Goal: Task Accomplishment & Management: Manage account settings

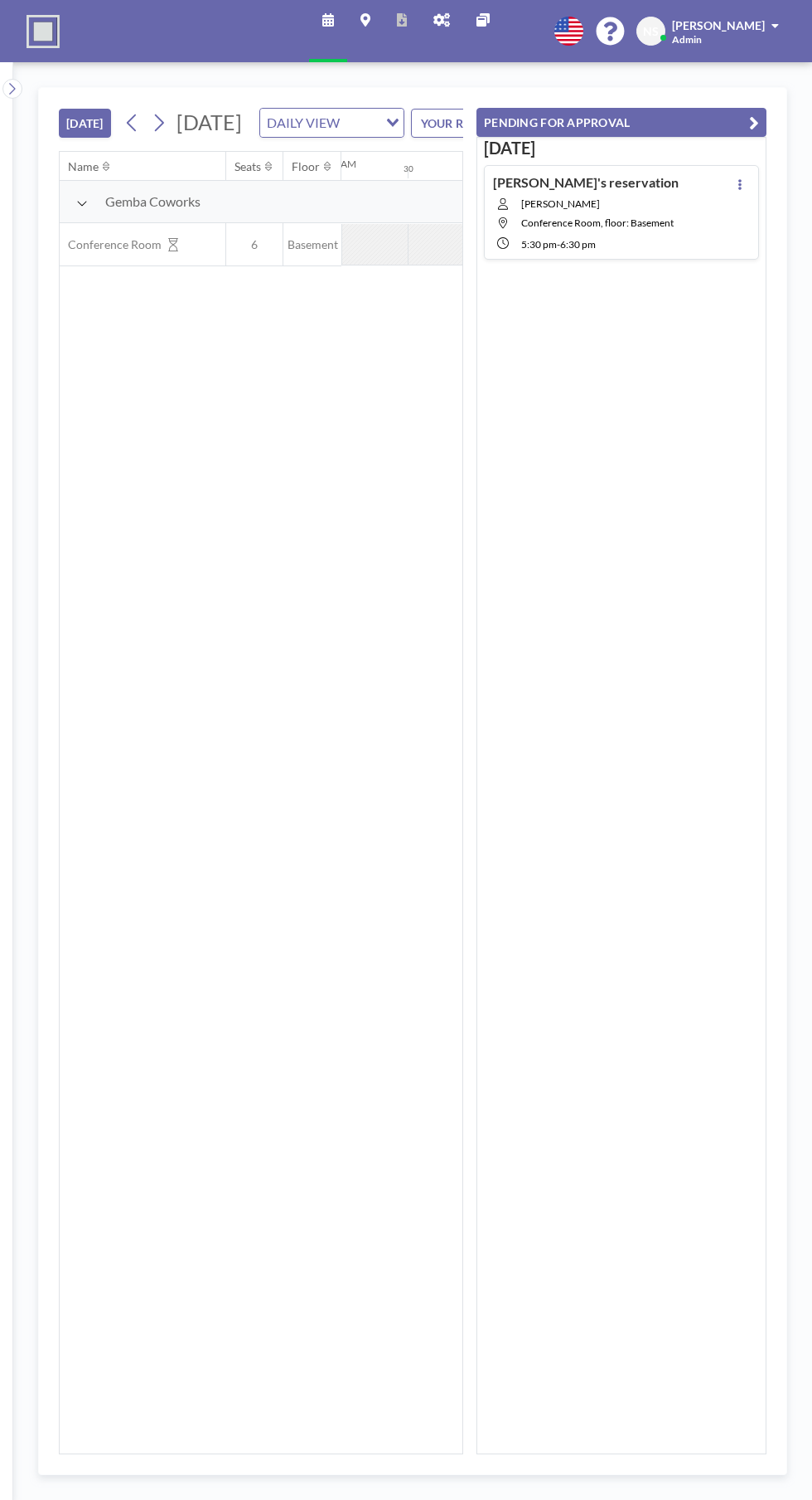
scroll to position [0, 2122]
click at [740, 183] on icon at bounding box center [740, 185] width 4 height 11
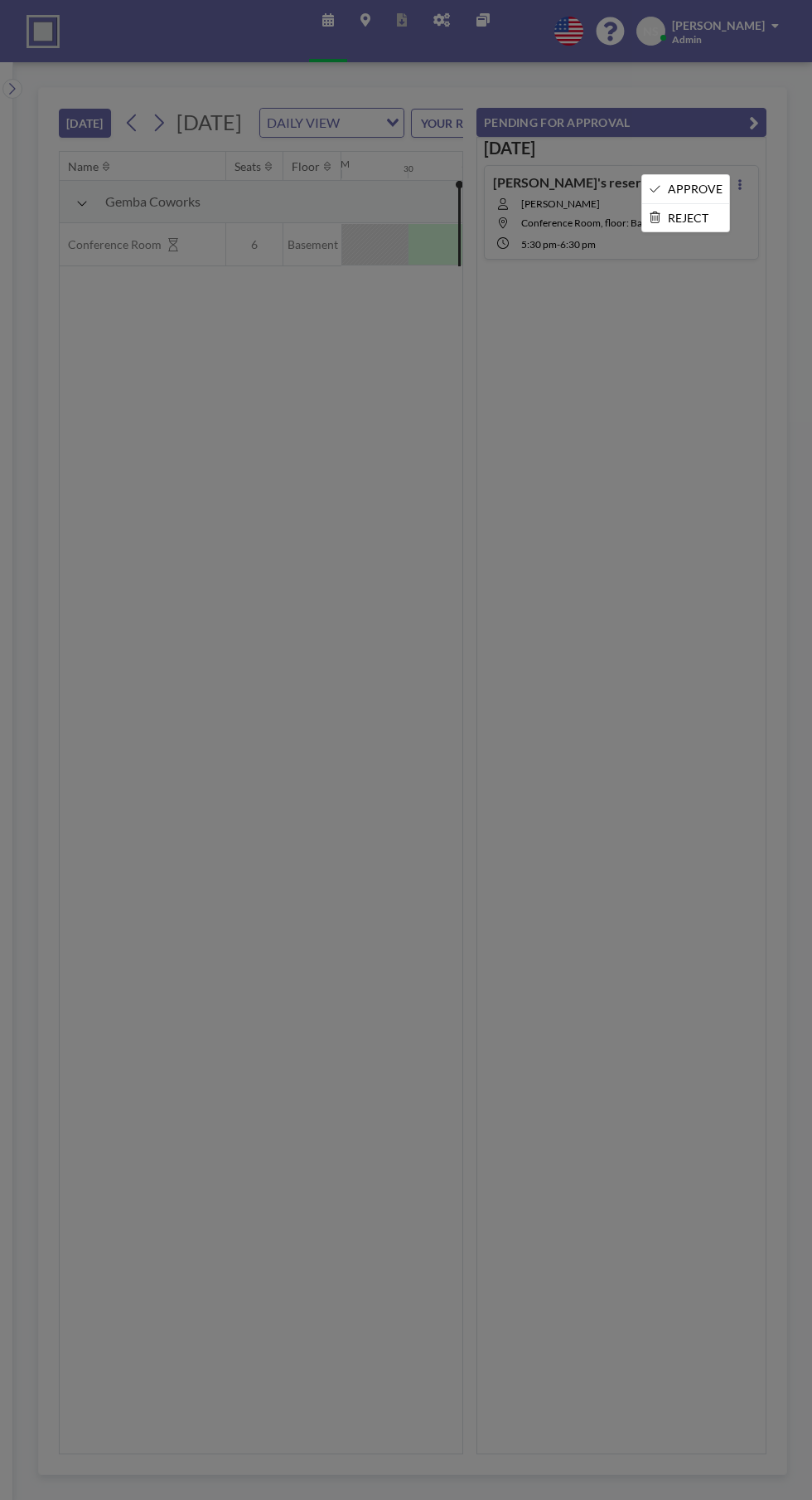
click at [653, 169] on div at bounding box center [406, 750] width 812 height 1500
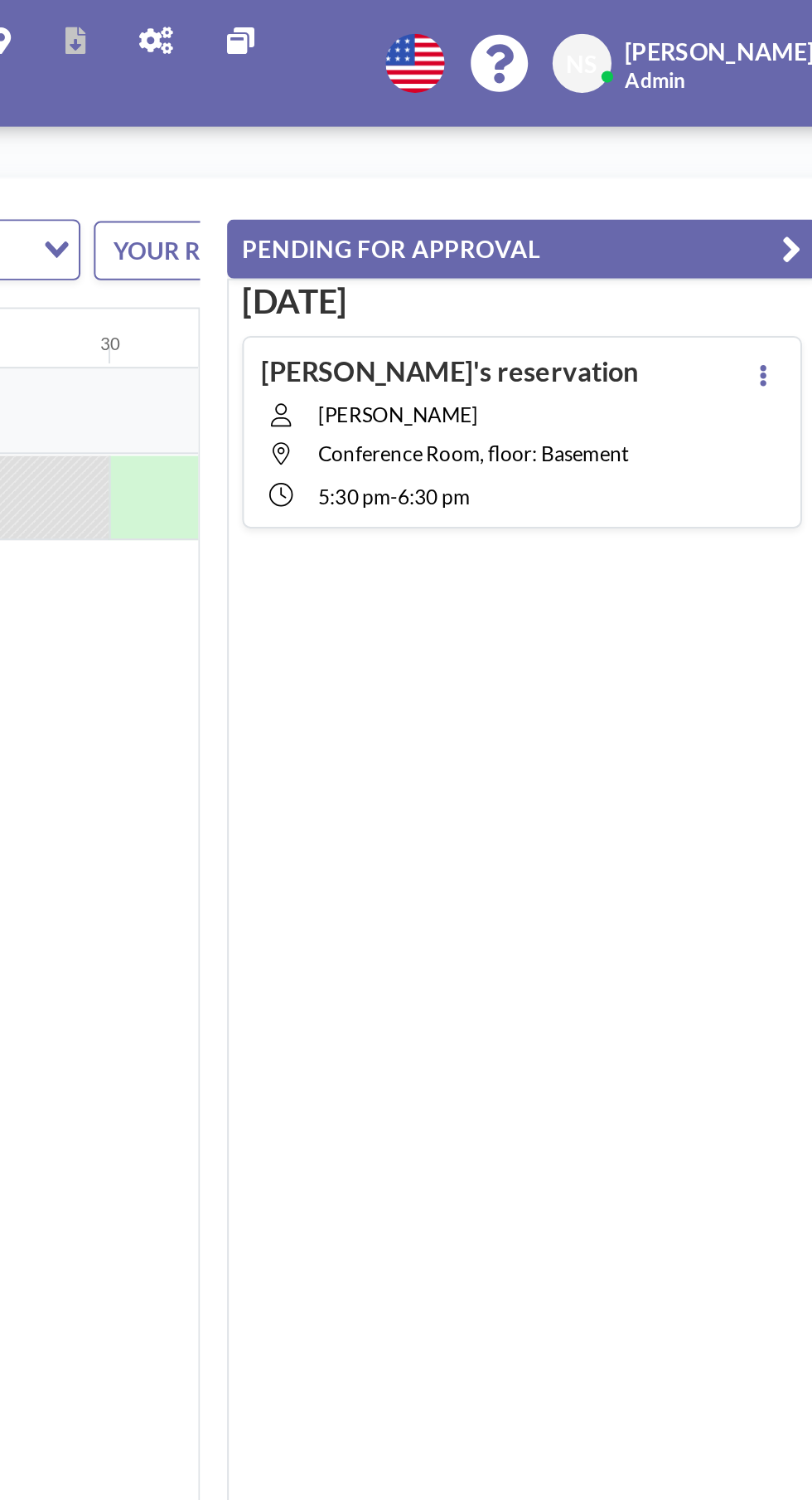
scroll to position [0, 2122]
click at [745, 185] on button at bounding box center [740, 184] width 20 height 20
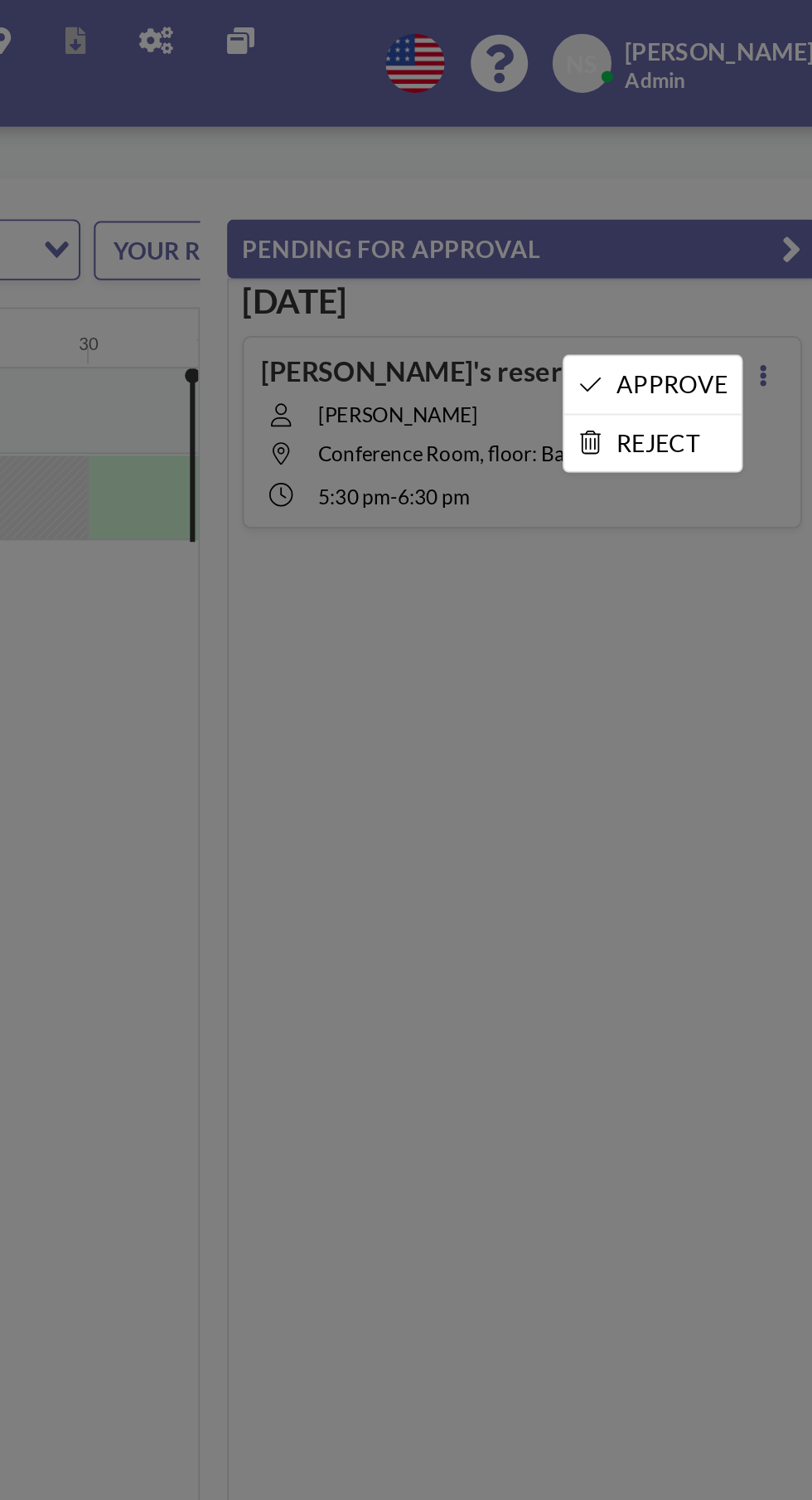
click at [690, 183] on li "APPROVE" at bounding box center [686, 188] width 87 height 28
